Goal: Navigation & Orientation: Find specific page/section

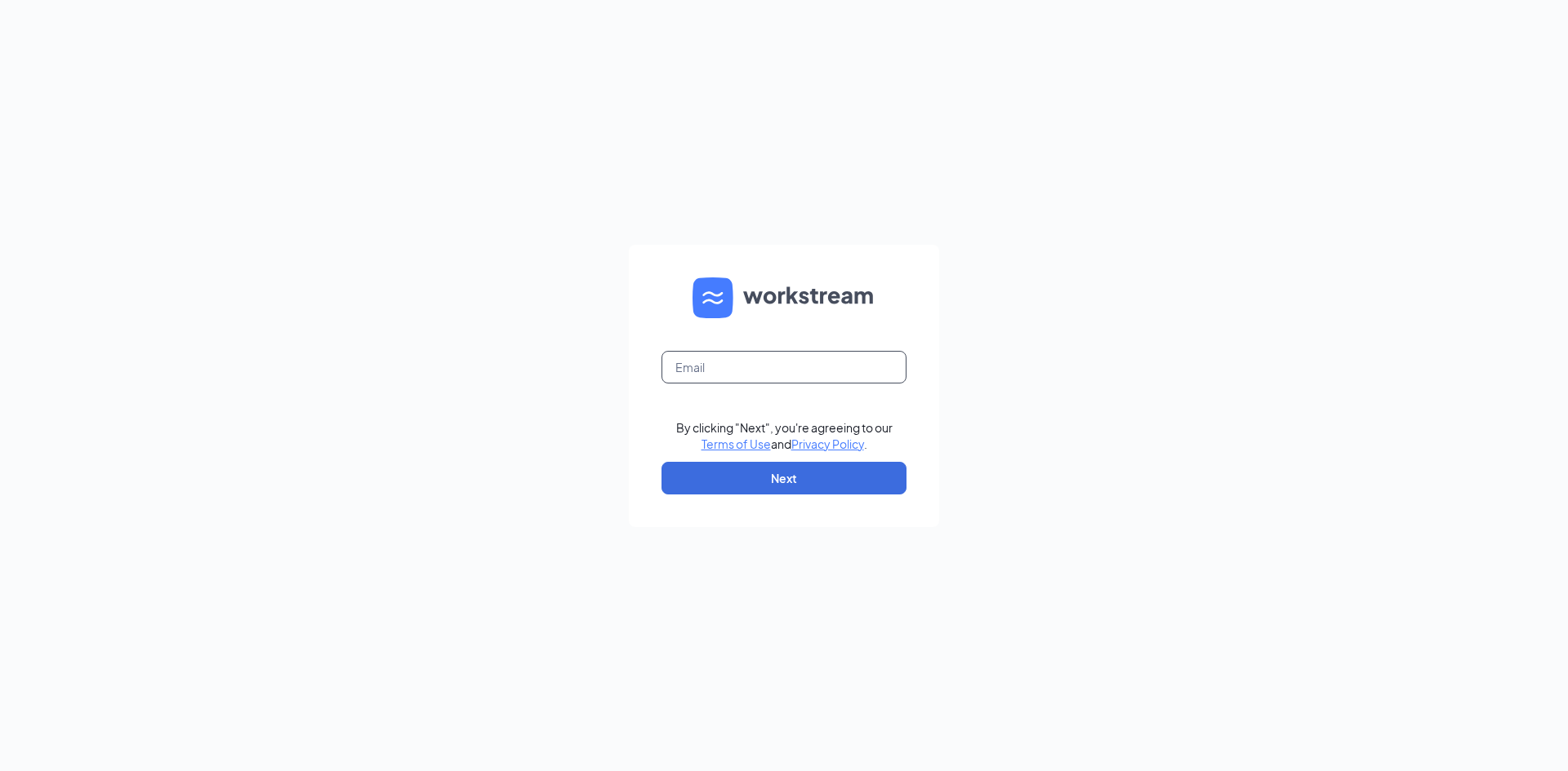
click at [813, 360] on input "text" at bounding box center [784, 368] width 245 height 33
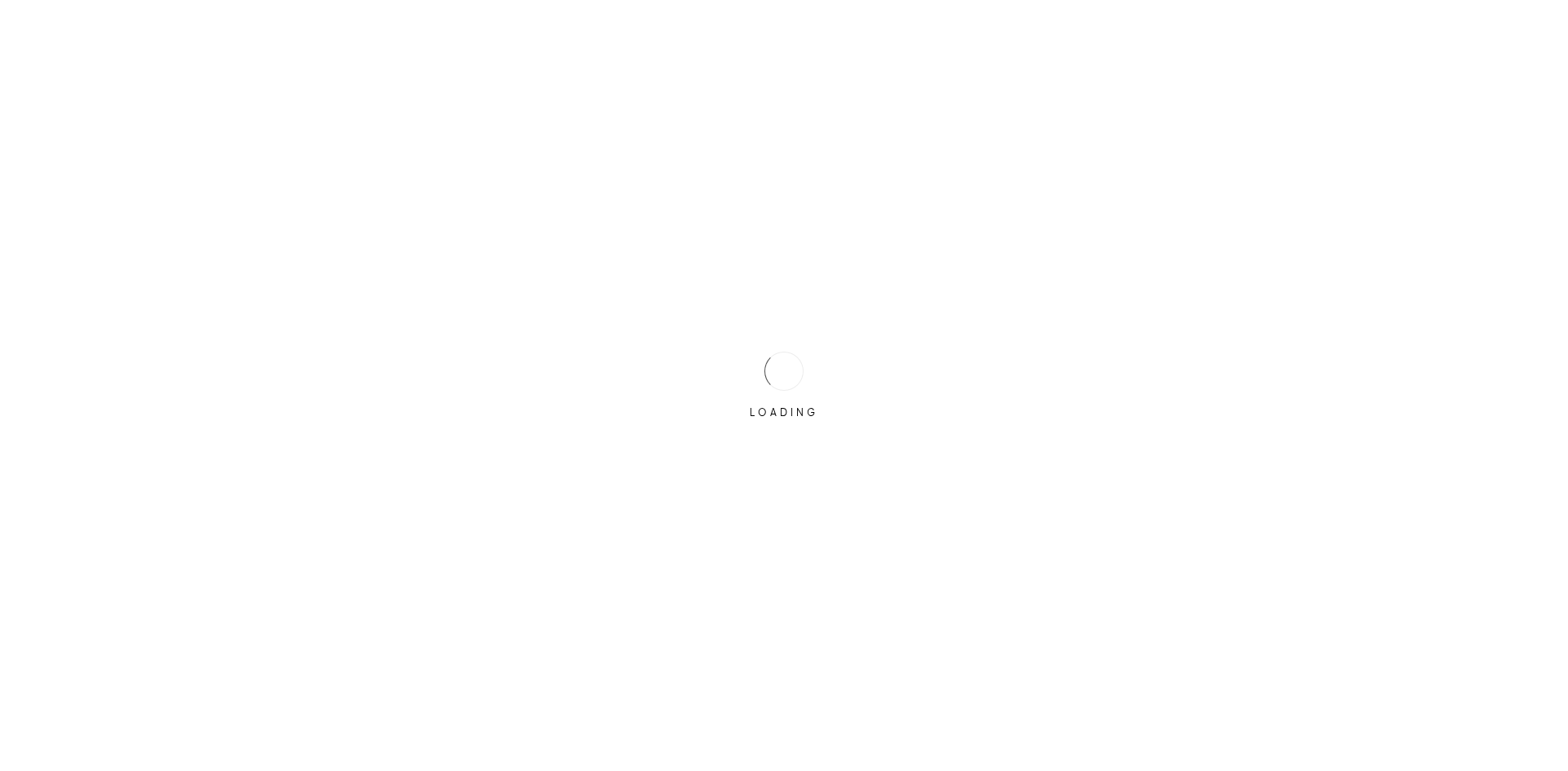
click at [840, 453] on div "LOADING" at bounding box center [784, 385] width 1568 height 771
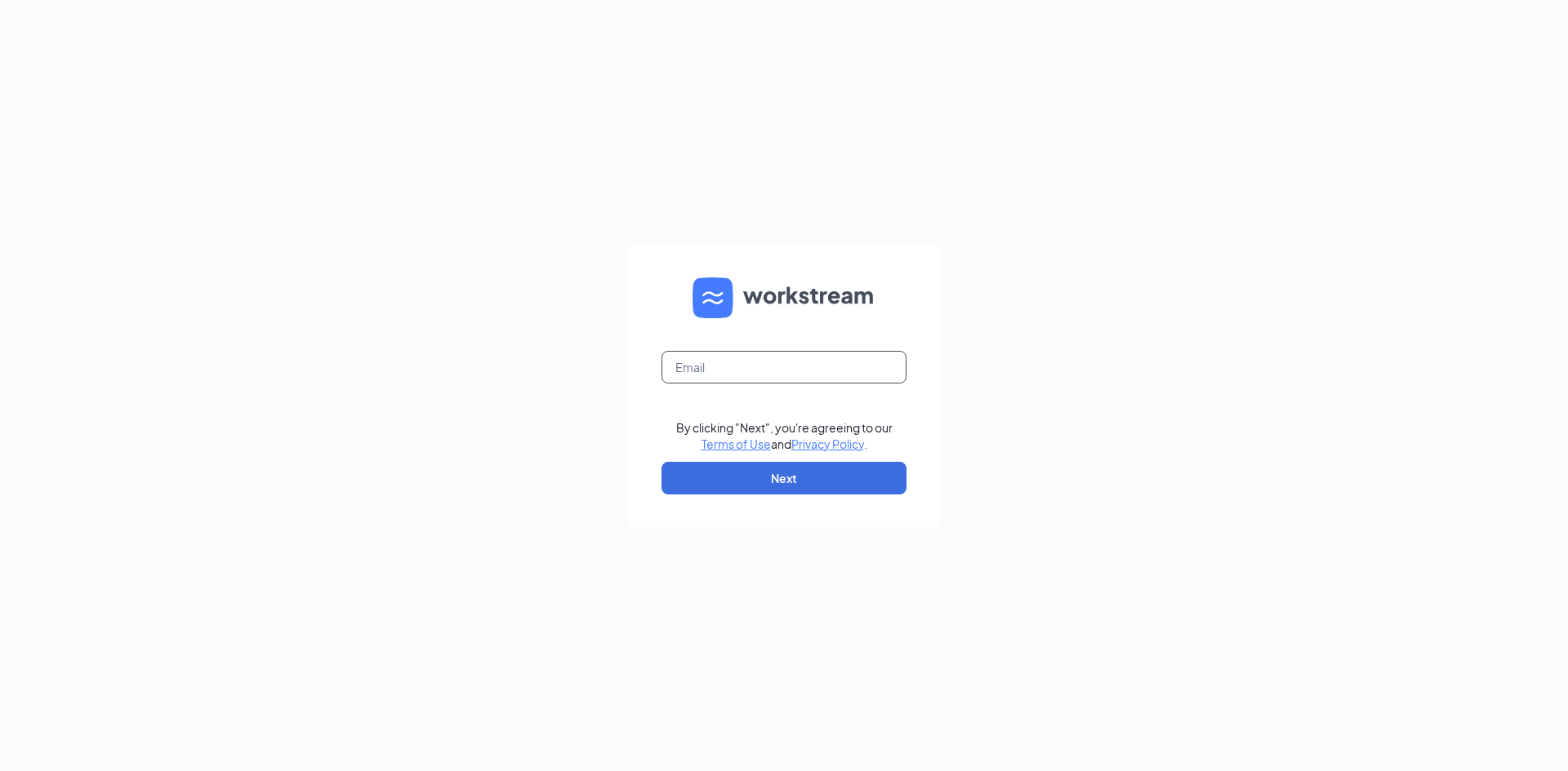
click at [825, 367] on input "text" at bounding box center [784, 368] width 245 height 33
type input "[EMAIL_ADDRESS][DOMAIN_NAME]"
click at [806, 484] on button "Next" at bounding box center [784, 479] width 245 height 33
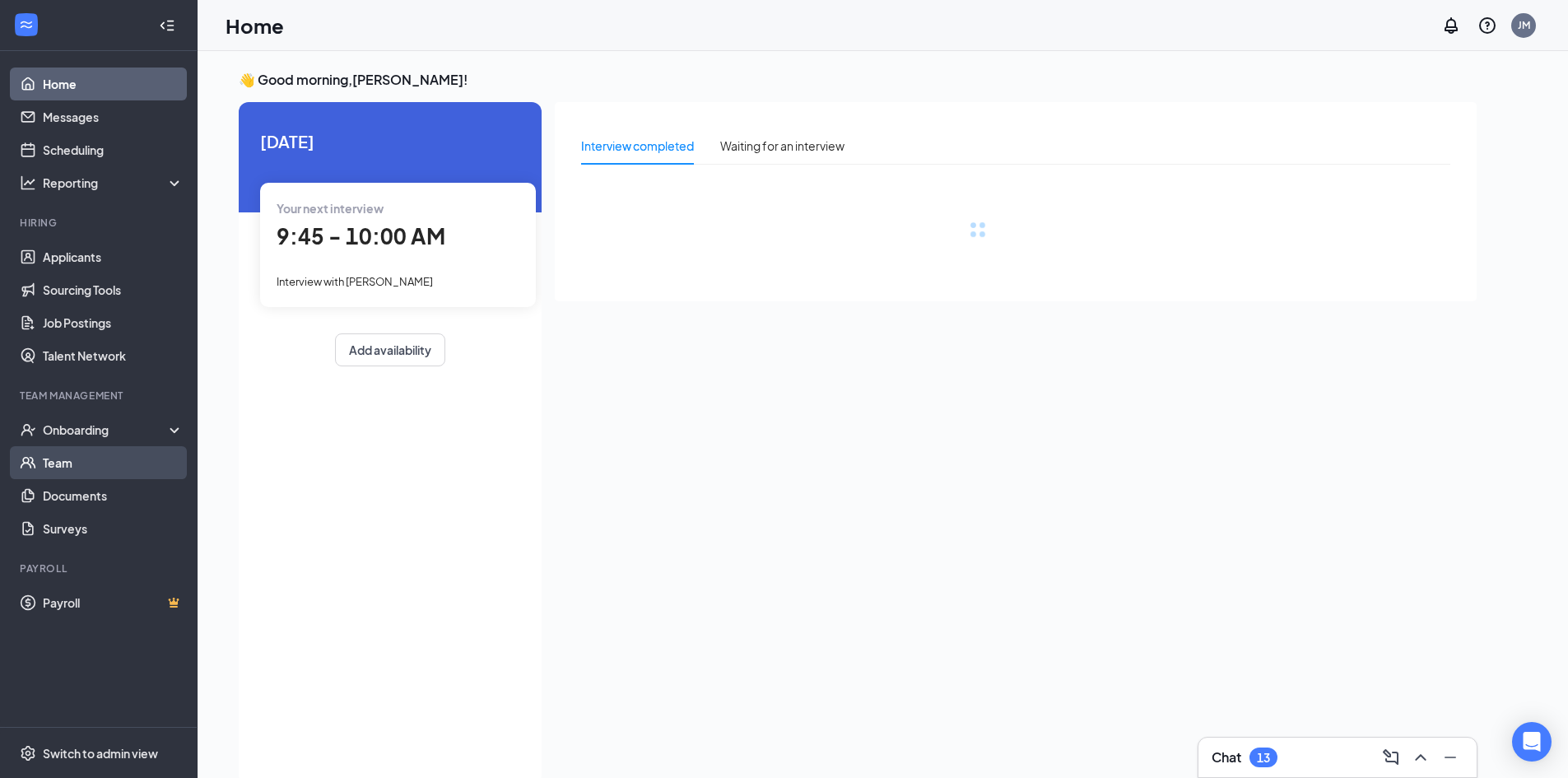
click at [63, 465] on link "Team" at bounding box center [113, 463] width 141 height 33
